Goal: Register for event/course

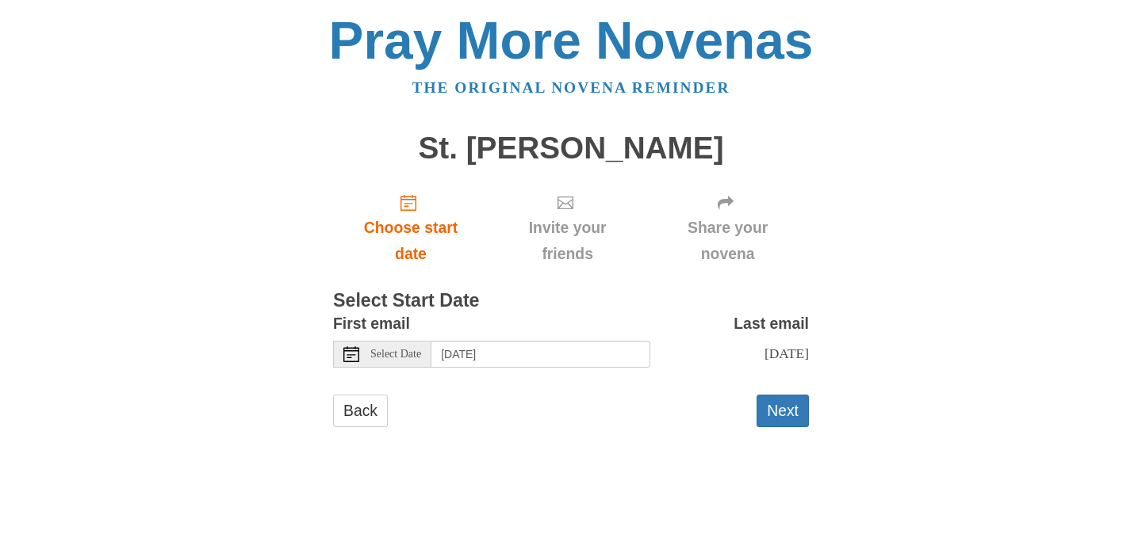
click at [377, 361] on div "Select Date" at bounding box center [382, 354] width 98 height 27
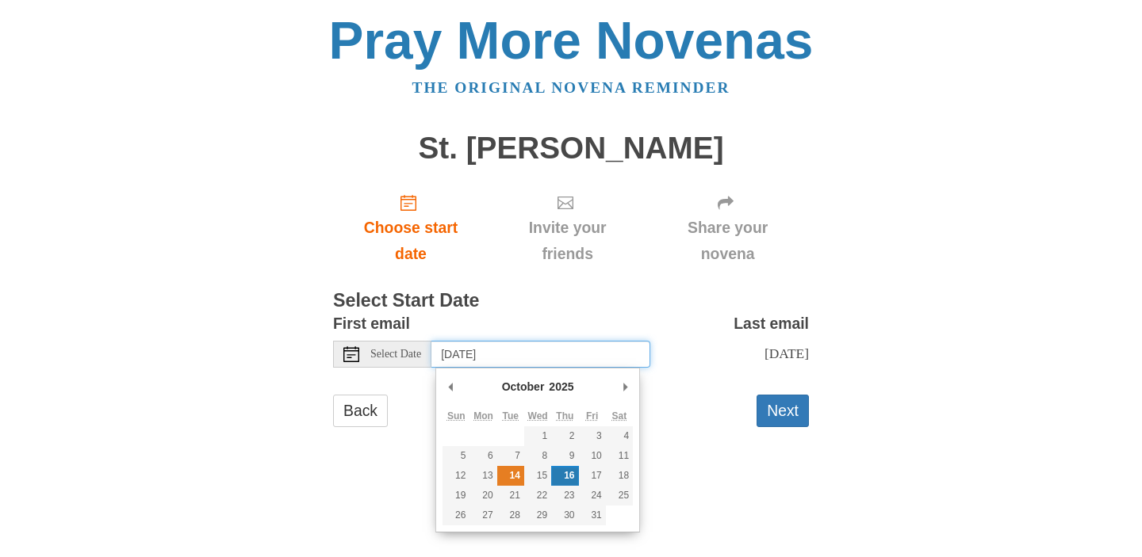
type input "Tuesday, October 14th"
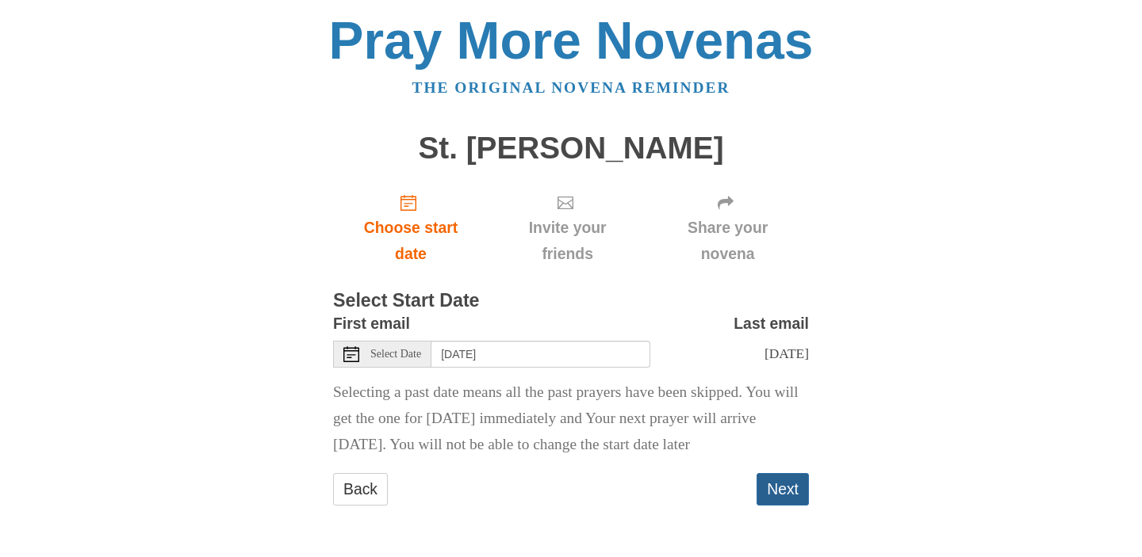
click at [789, 491] on button "Next" at bounding box center [782, 489] width 52 height 33
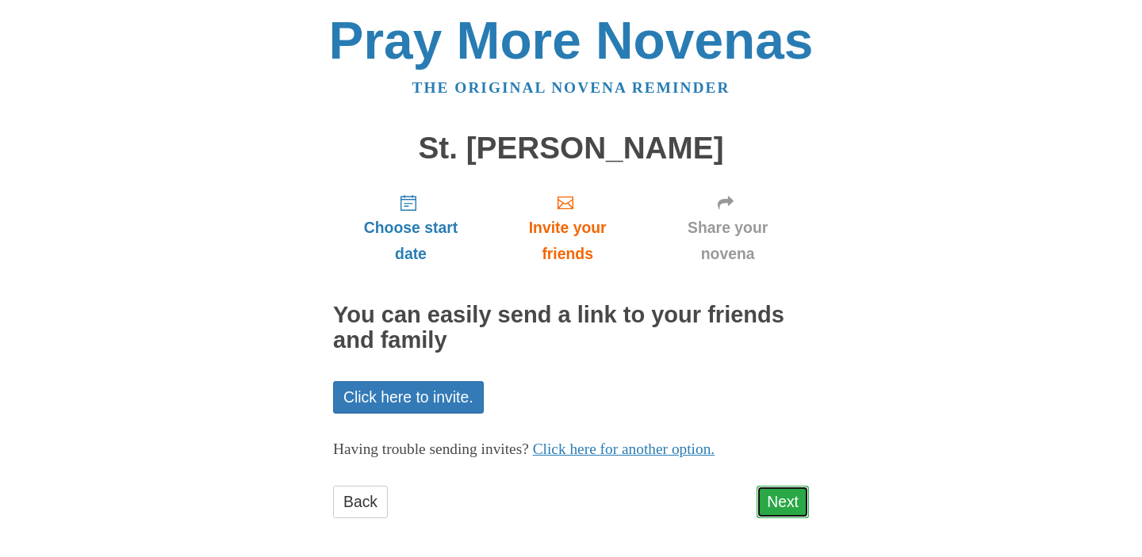
click at [791, 507] on link "Next" at bounding box center [782, 502] width 52 height 33
